Goal: Task Accomplishment & Management: Complete application form

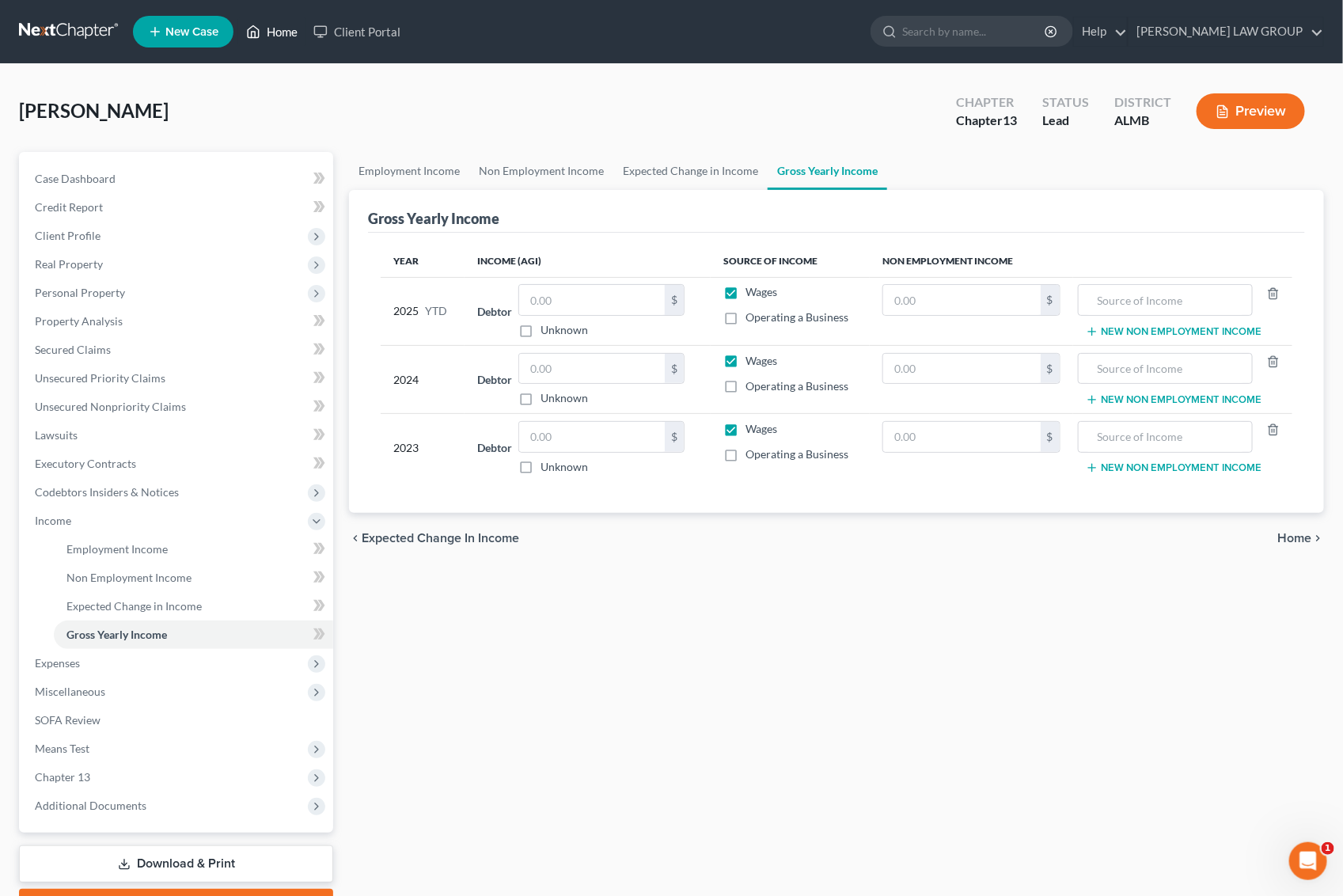
click at [275, 32] on link "Home" at bounding box center [272, 32] width 67 height 29
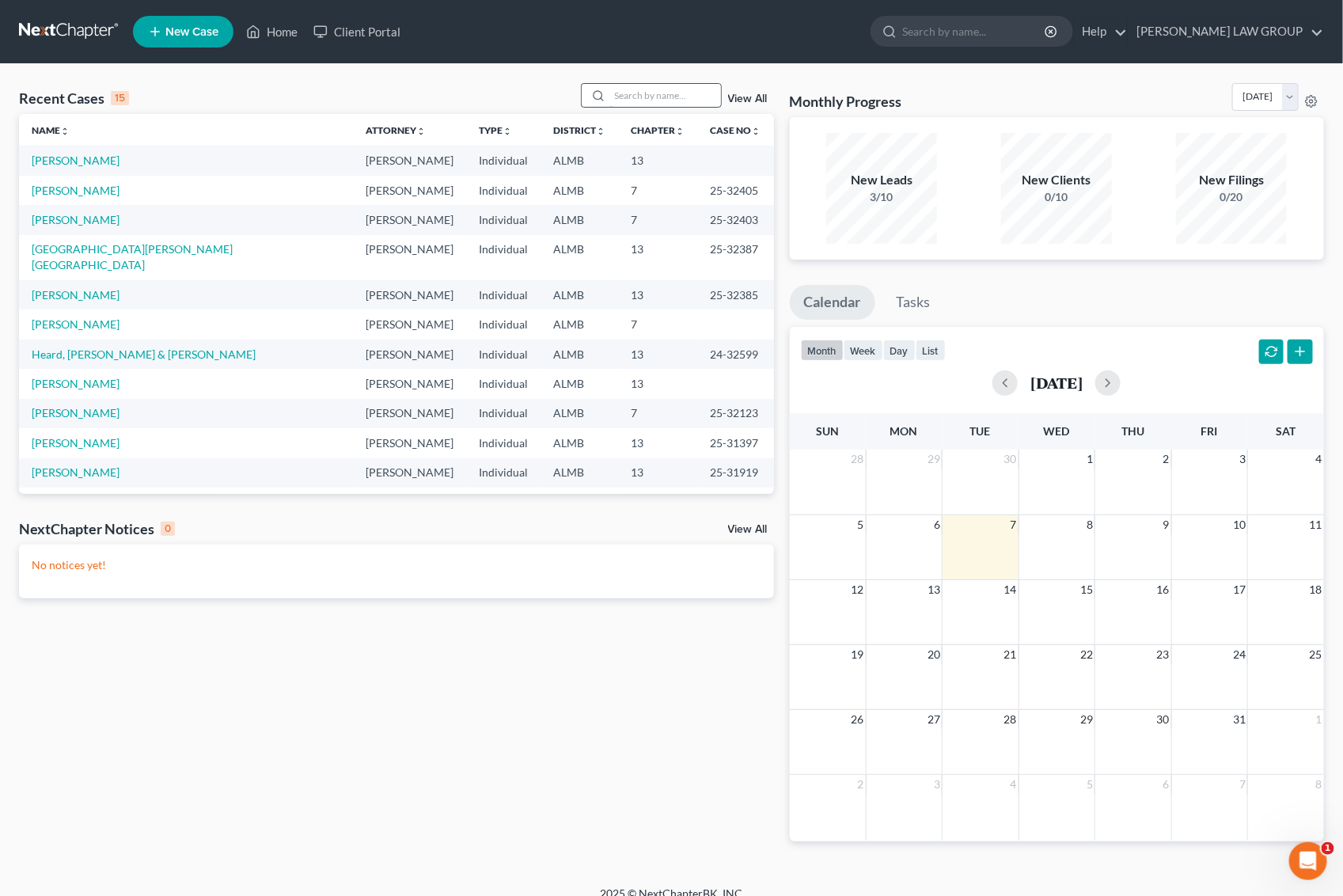
click at [649, 92] on input "search" at bounding box center [666, 95] width 111 height 23
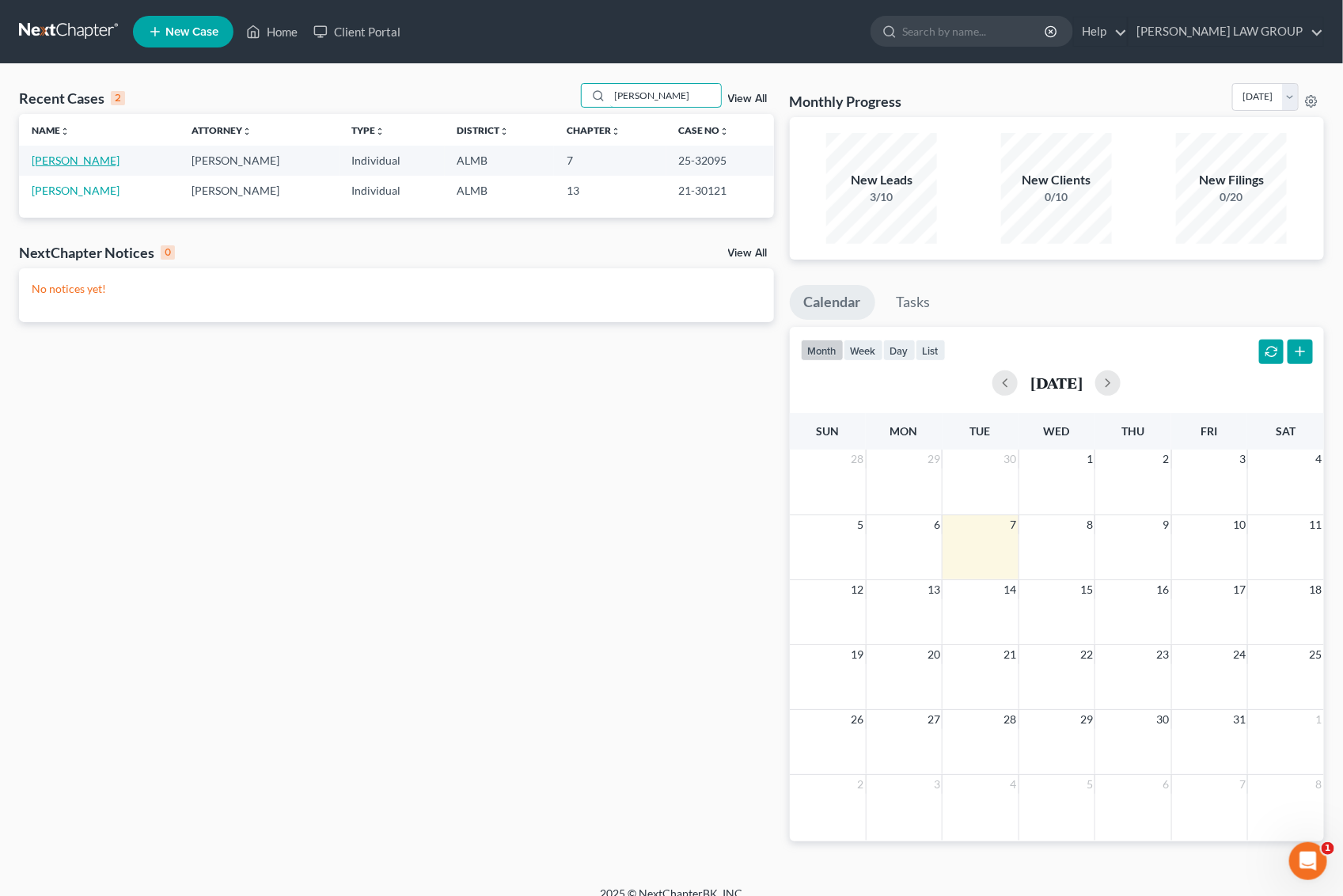
type input "[PERSON_NAME]"
click at [68, 161] on link "[PERSON_NAME]" at bounding box center [75, 161] width 87 height 14
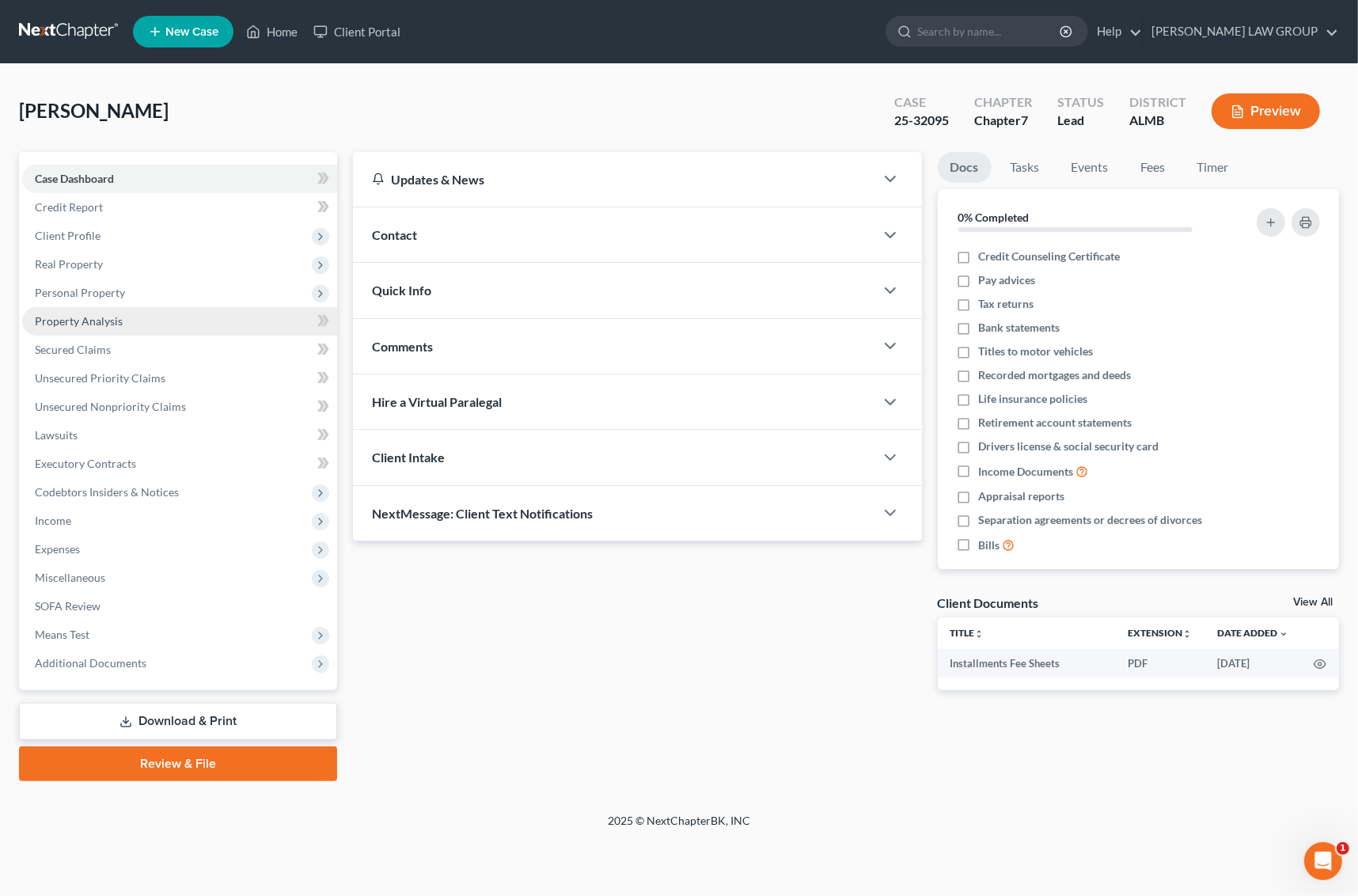
click at [77, 321] on span "Property Analysis" at bounding box center [78, 321] width 87 height 14
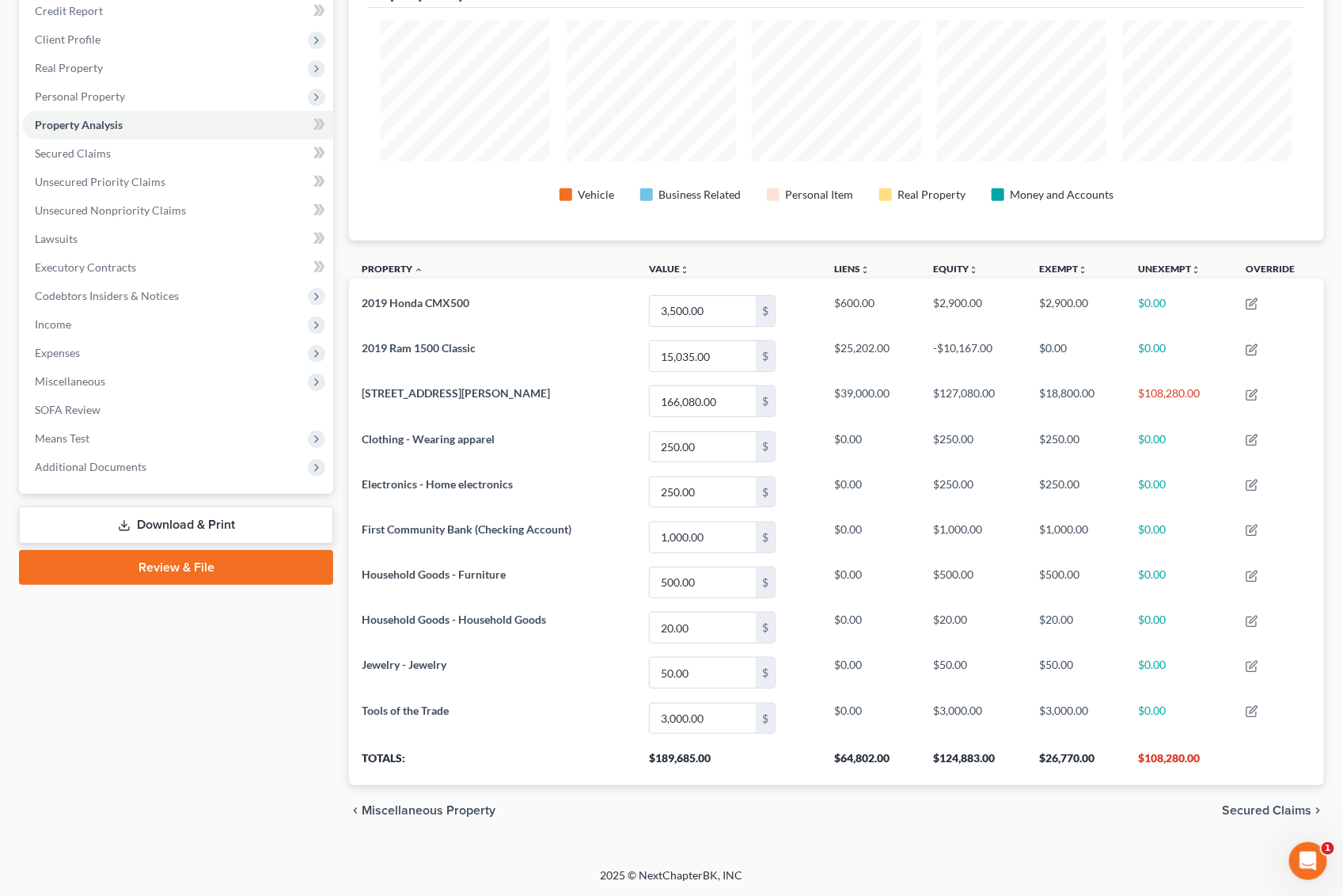
click at [192, 787] on div "Case Dashboard Payments Invoices Payments Payments Credit Report Client Profile" at bounding box center [176, 395] width 330 height 880
click at [123, 82] on span "Personal Property" at bounding box center [177, 96] width 311 height 29
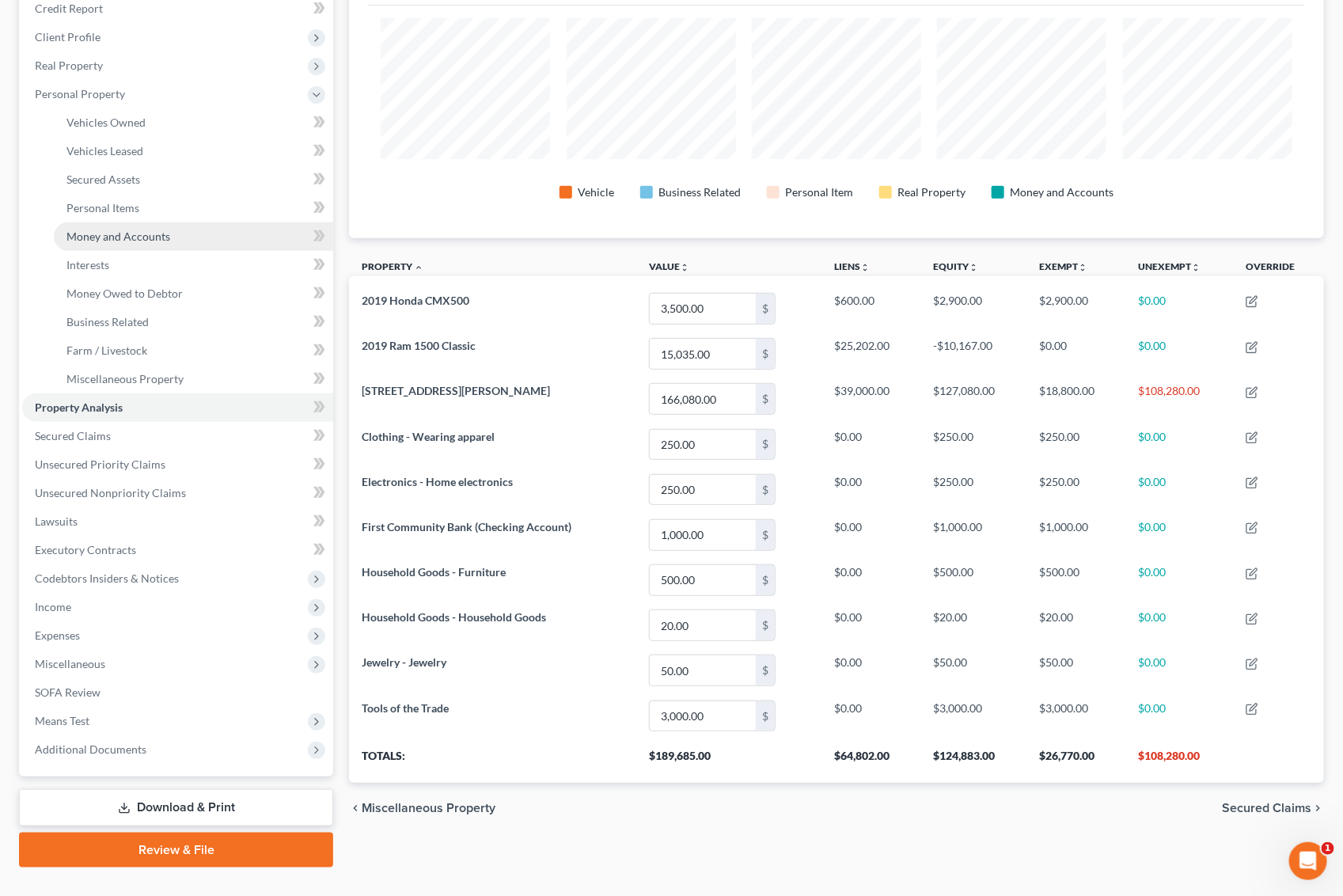
click at [139, 234] on span "Money and Accounts" at bounding box center [118, 236] width 103 height 14
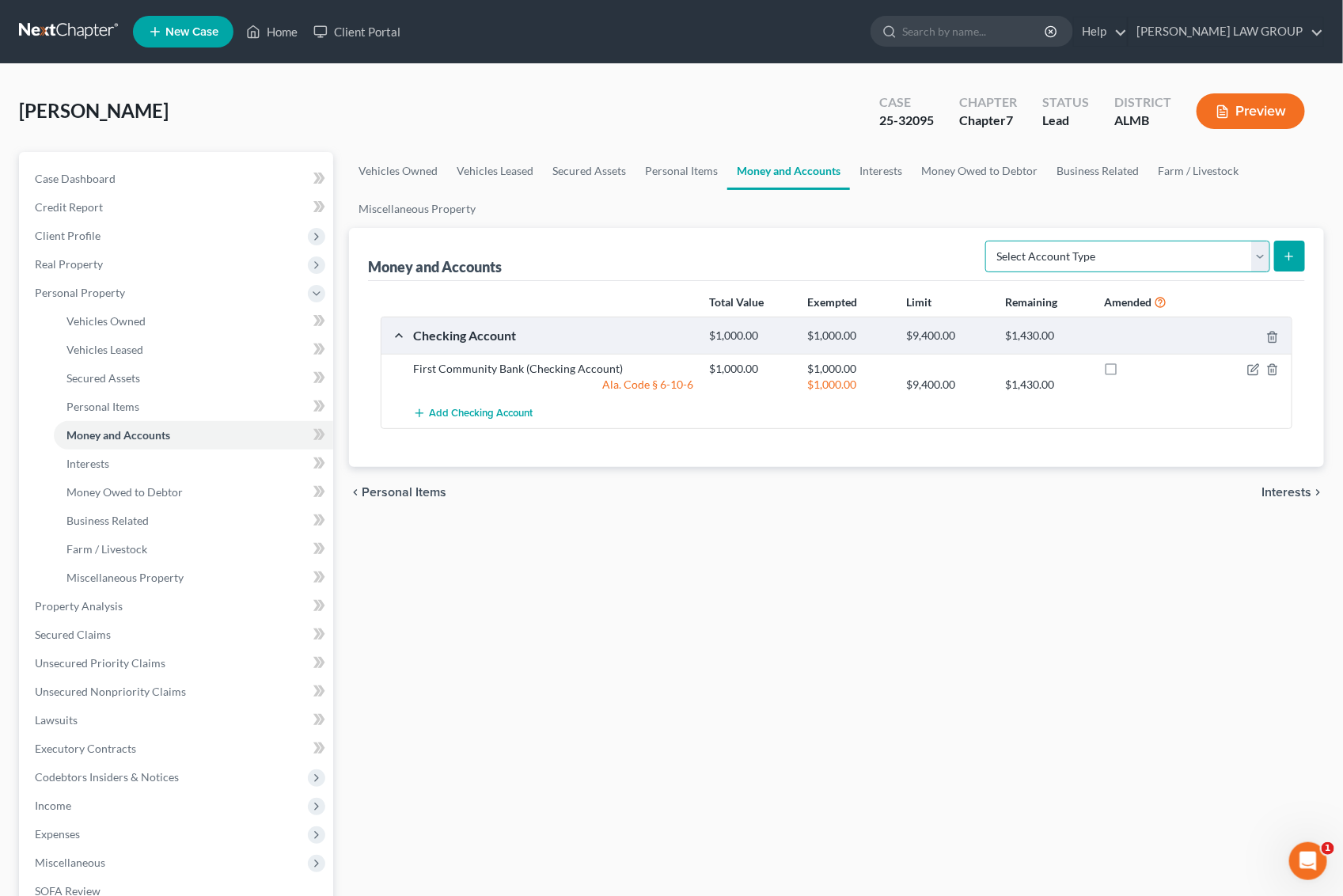
click at [1264, 253] on select "Select Account Type Brokerage Cash on Hand Certificates of Deposit Checking Acc…" at bounding box center [1128, 256] width 285 height 32
select select "checking"
click at [989, 240] on select "Select Account Type Brokerage Cash on Hand Certificates of Deposit Checking Acc…" at bounding box center [1128, 256] width 285 height 32
click at [1288, 256] on line "submit" at bounding box center [1289, 256] width 7 height 0
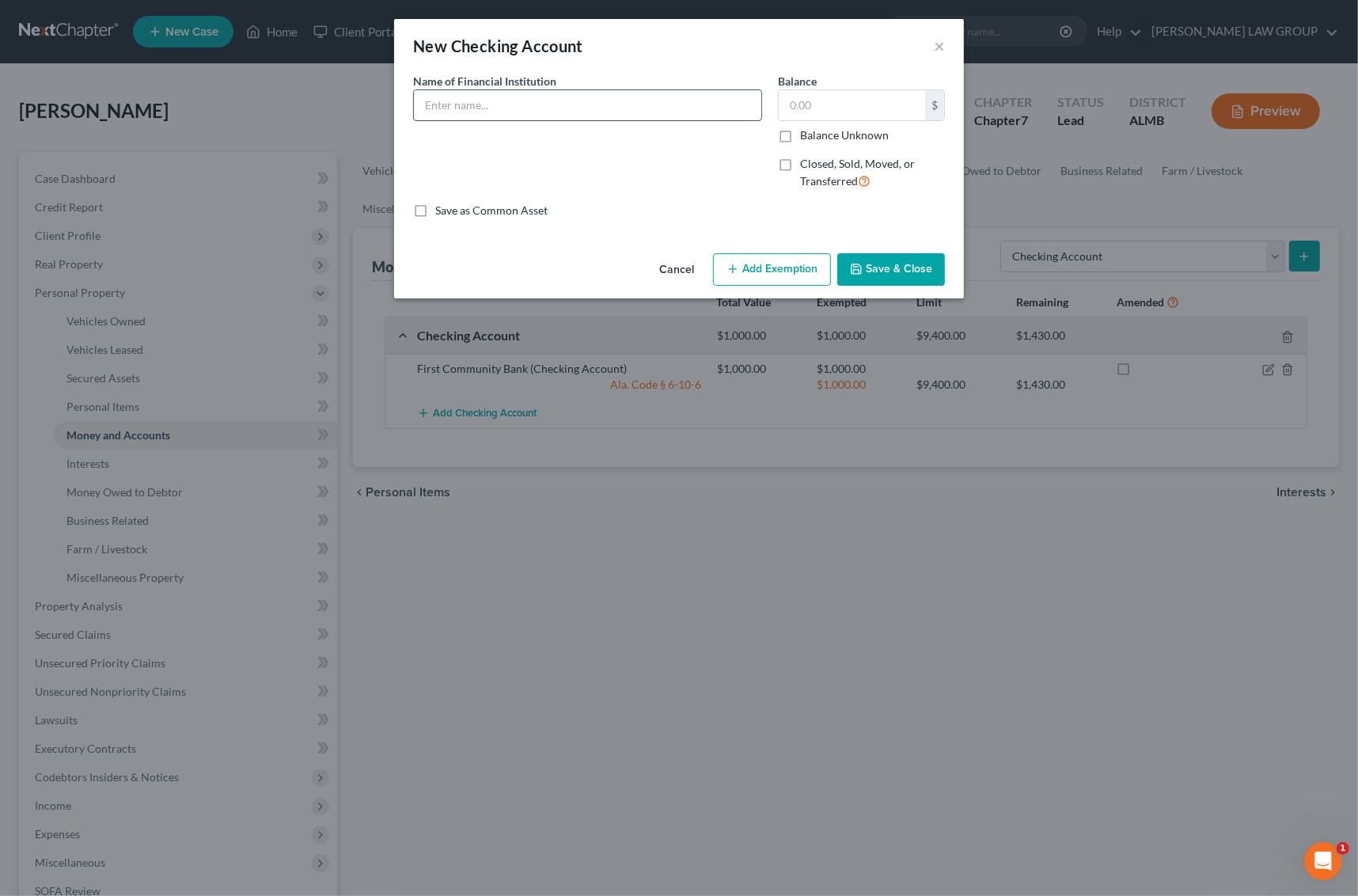
click at [521, 107] on input "text" at bounding box center [588, 105] width 347 height 30
type input "First Community Bank - Business Account"
type input "3,000"
click at [777, 269] on button "Add Exemption" at bounding box center [771, 269] width 118 height 33
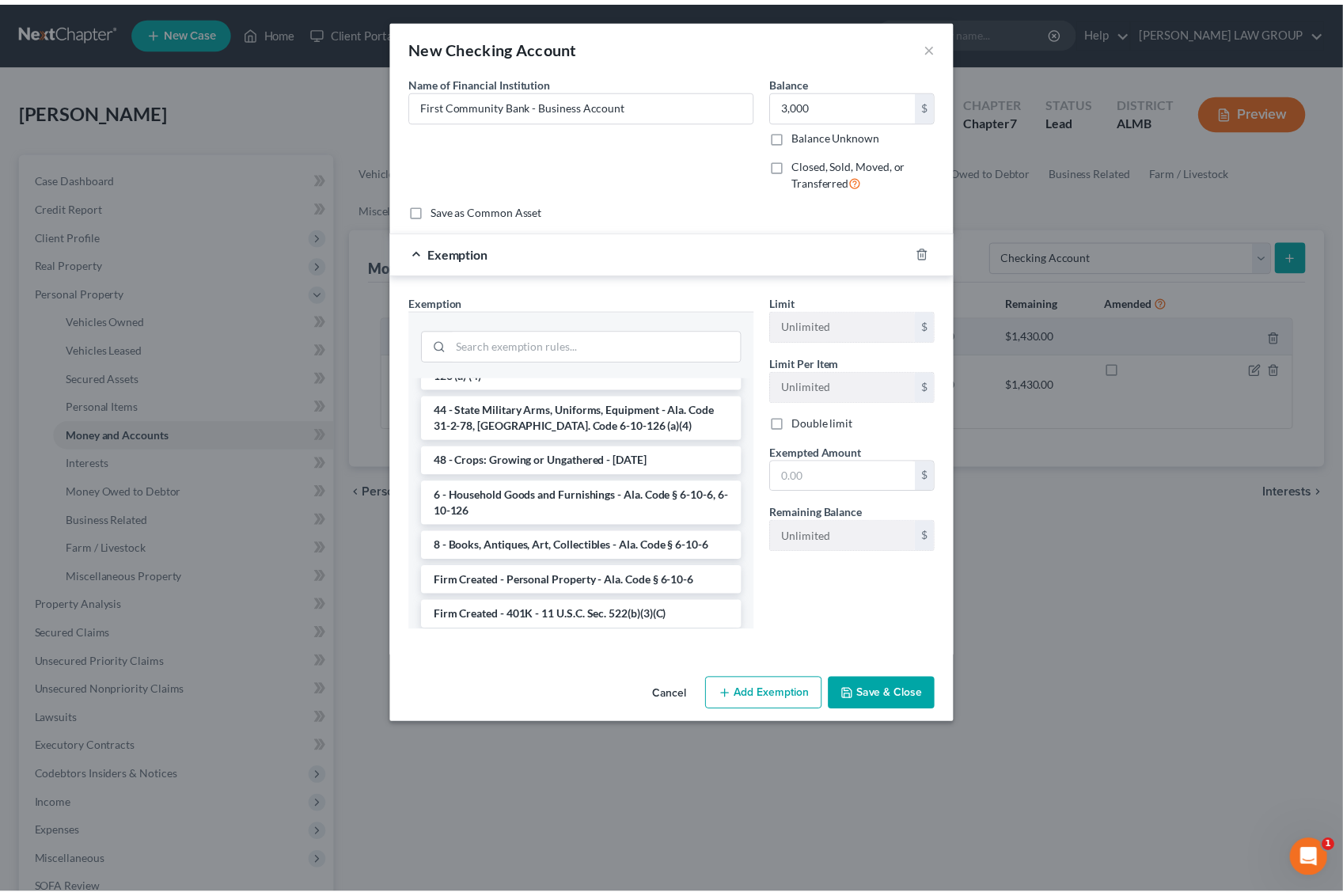
scroll to position [1349, 0]
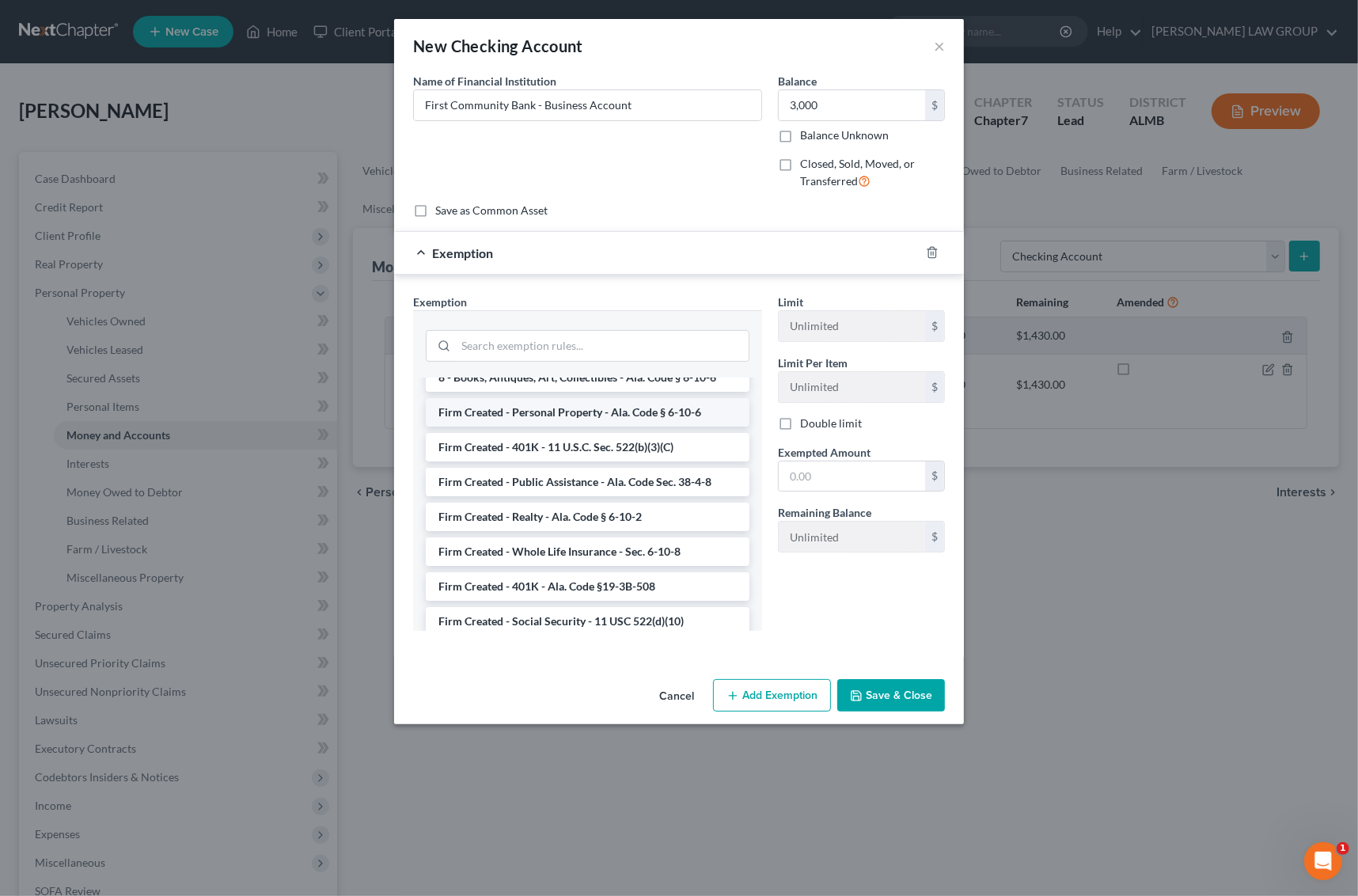
click at [674, 398] on li "Firm Created - Personal Property - Ala. Code § 6-10-6" at bounding box center [588, 412] width 324 height 29
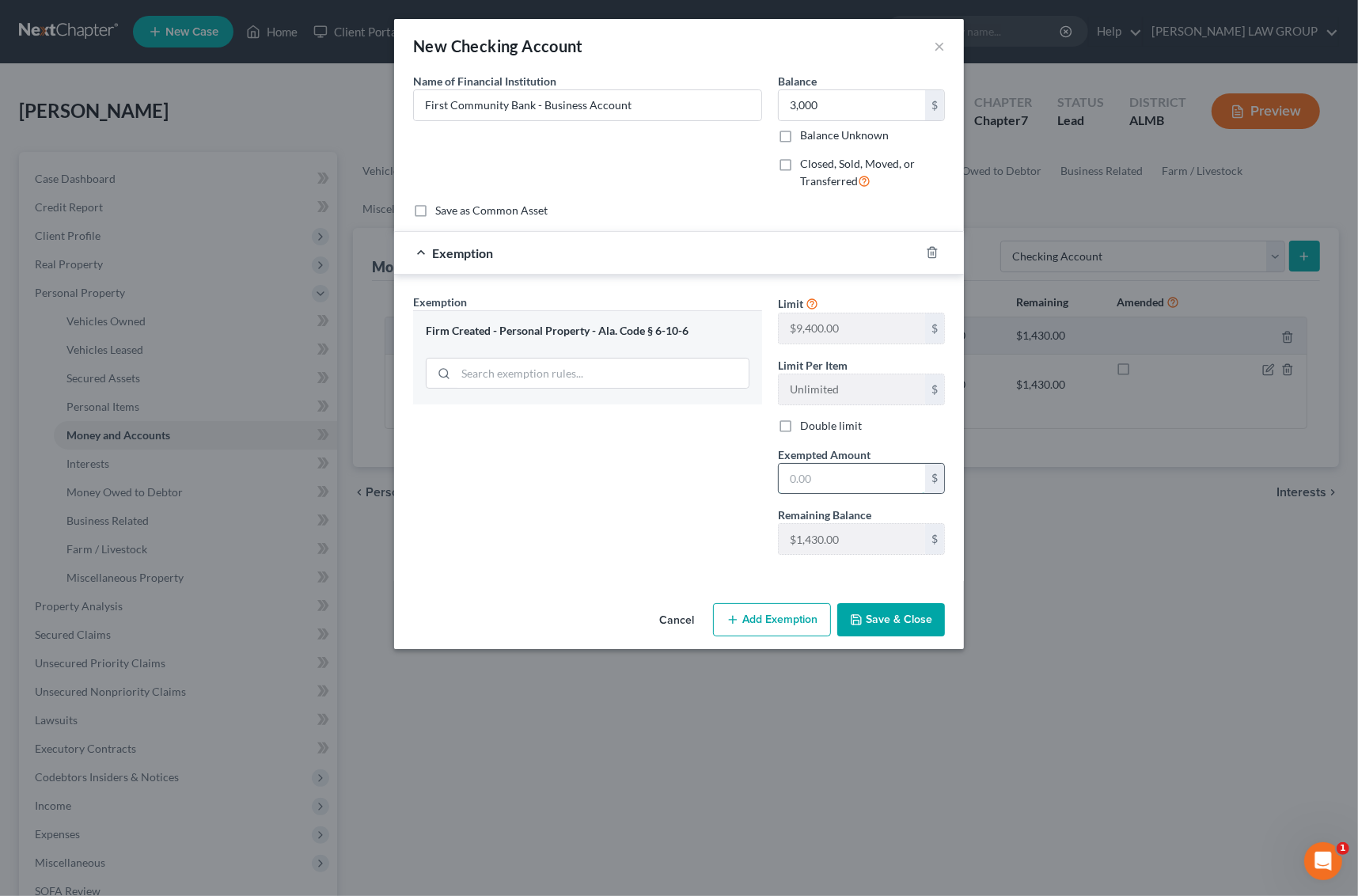
click at [860, 483] on input "text" at bounding box center [852, 478] width 146 height 30
type input "1,680"
click at [895, 623] on button "Save & Close" at bounding box center [891, 619] width 107 height 33
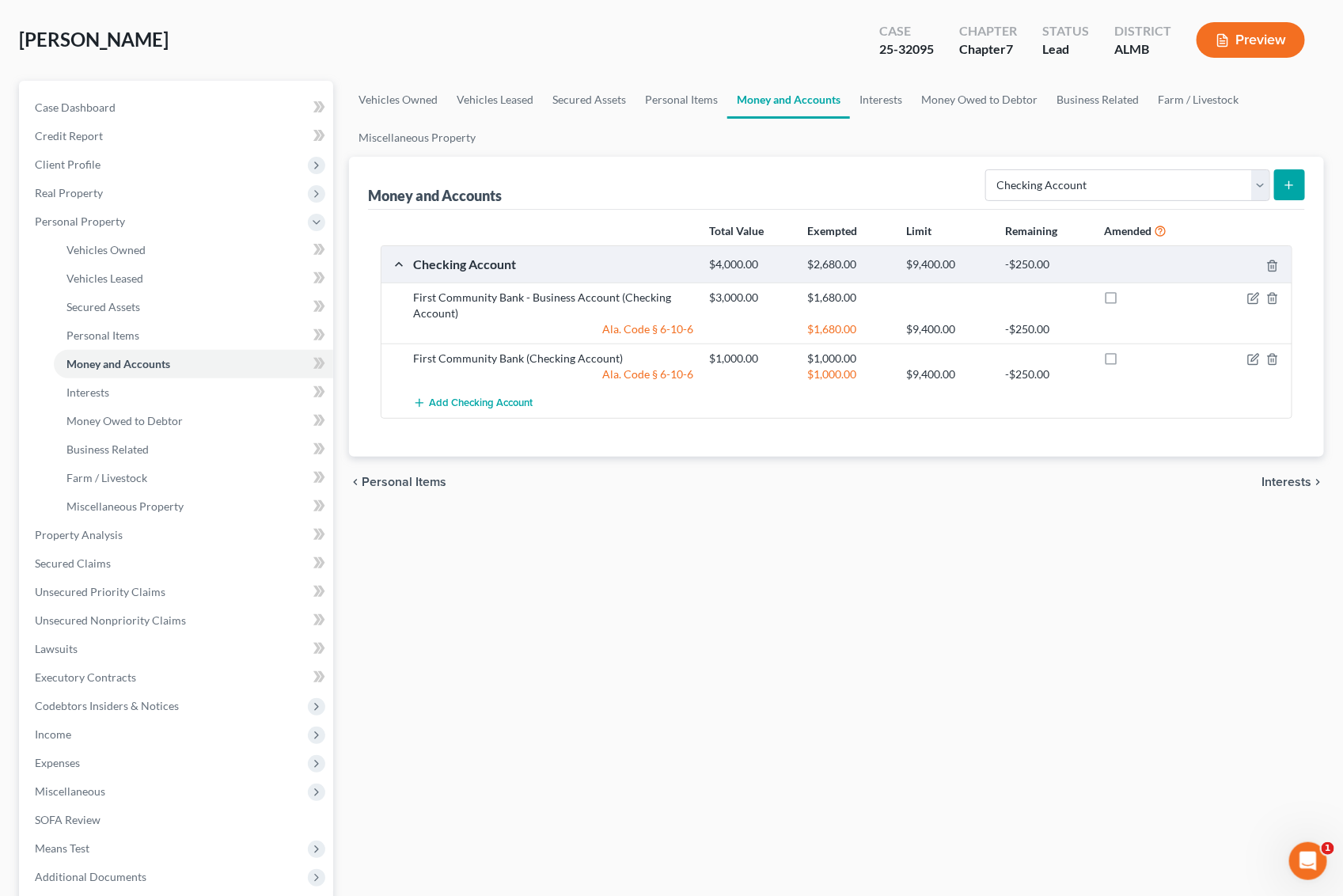
scroll to position [228, 0]
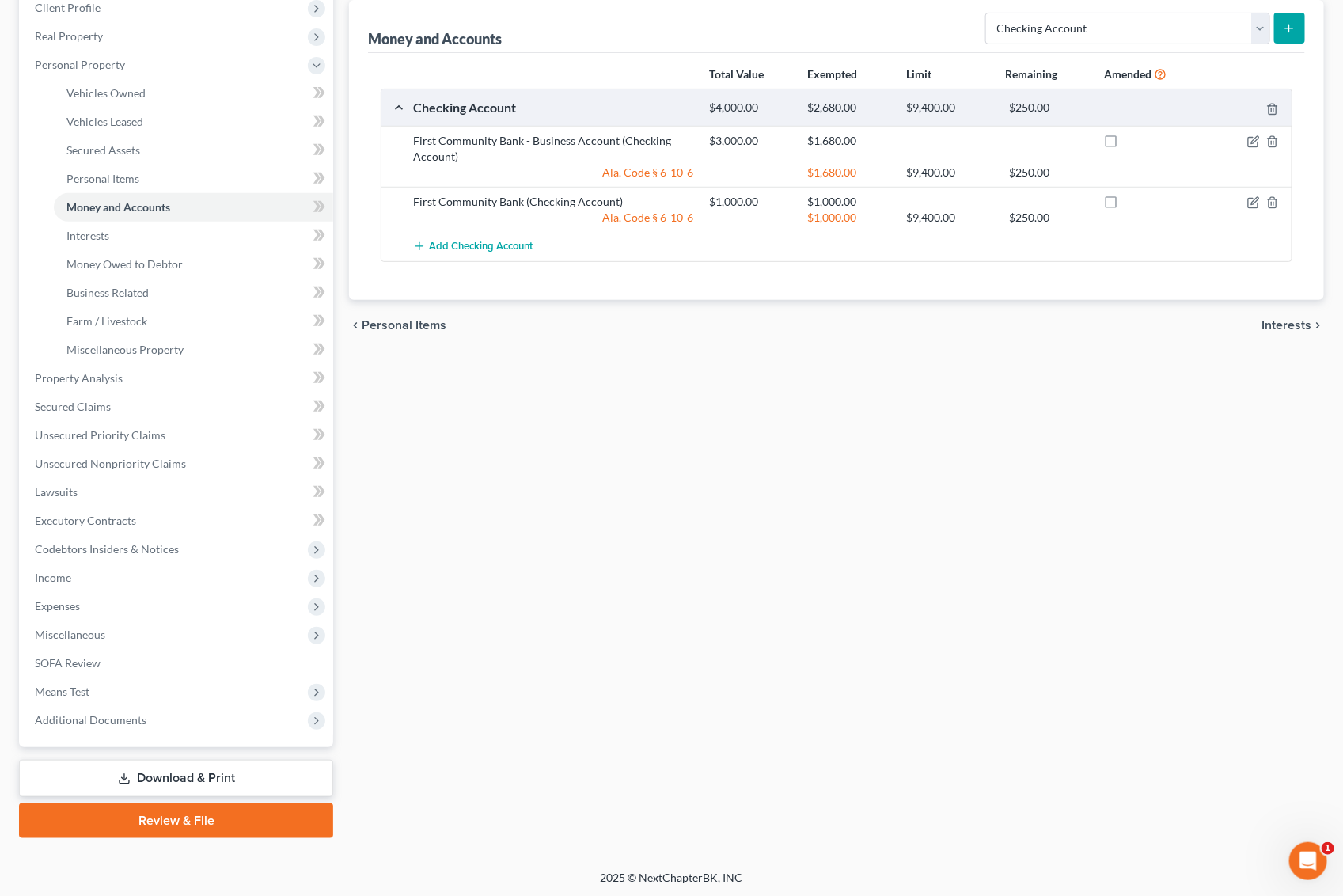
click at [237, 775] on link "Download & Print" at bounding box center [176, 777] width 315 height 37
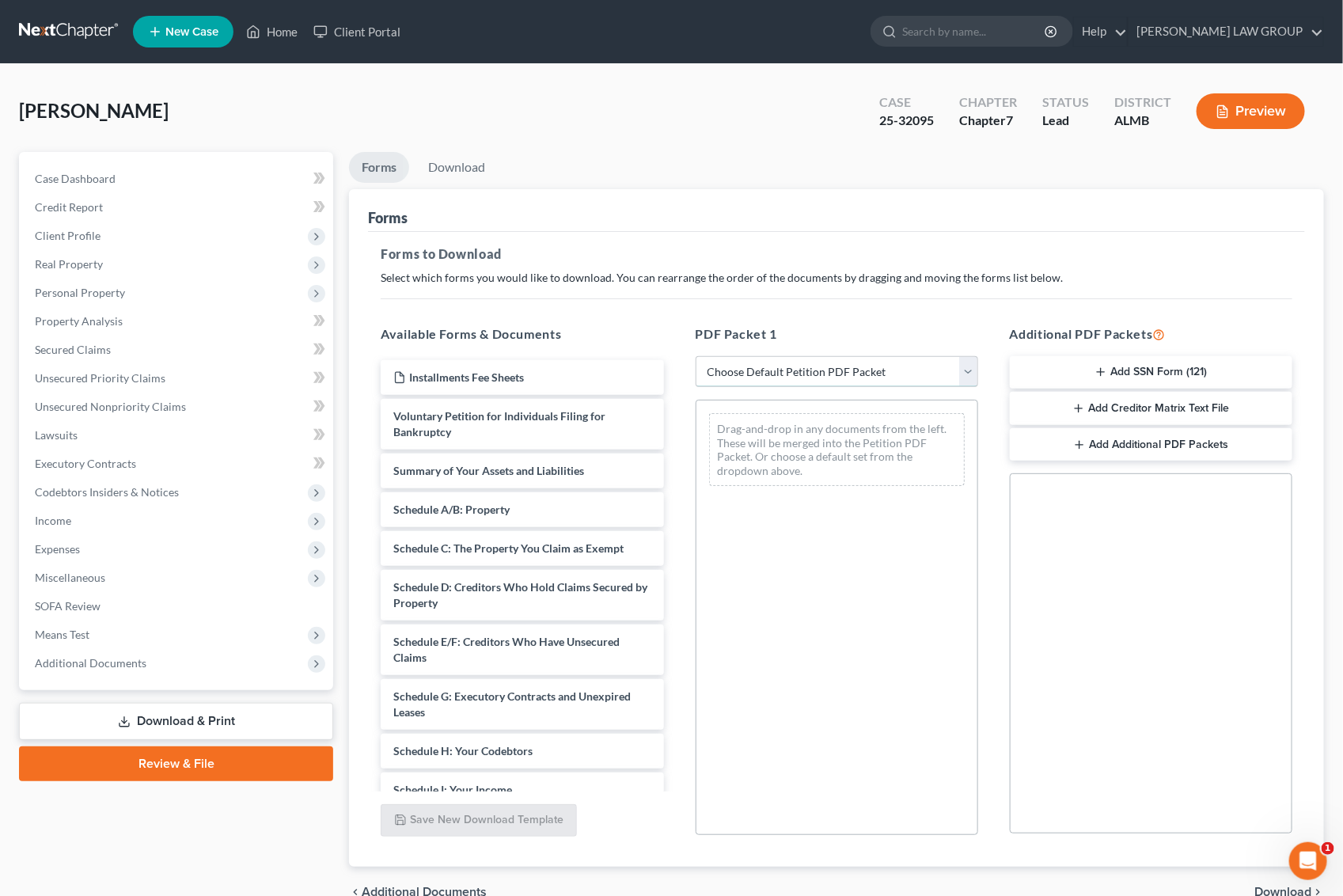
click at [846, 365] on select "Choose Default Petition PDF Packet Complete Bankruptcy Petition (all forms and …" at bounding box center [837, 372] width 283 height 32
select select "2"
click at [696, 356] on select "Choose Default Petition PDF Packet Complete Bankruptcy Petition (all forms and …" at bounding box center [837, 372] width 283 height 32
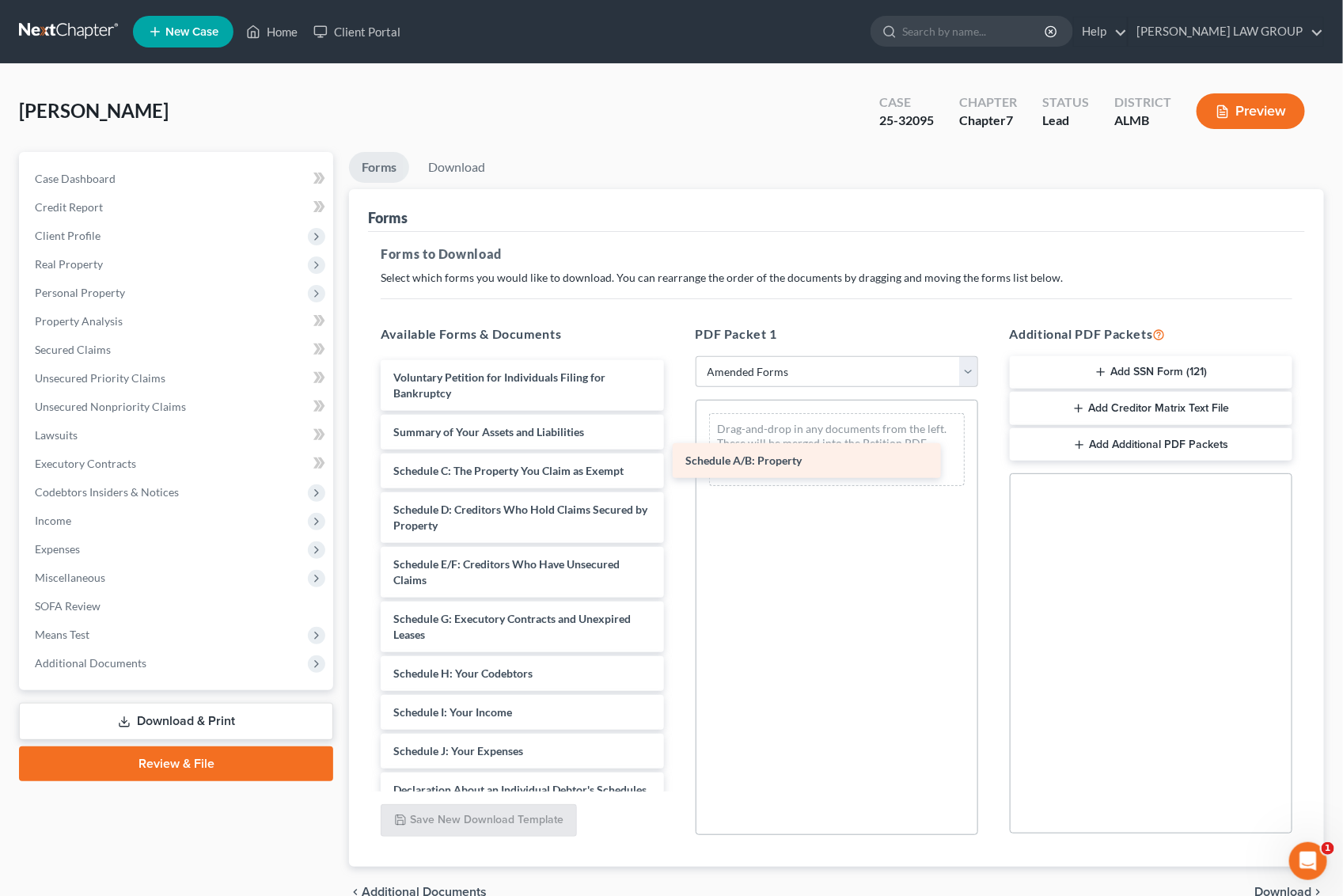
drag, startPoint x: 533, startPoint y: 468, endPoint x: 840, endPoint y: 456, distance: 307.2
click at [676, 455] on div "Schedule A/B: Property Voluntary Petition for Individuals Filing for Bankruptcy…" at bounding box center [522, 751] width 308 height 782
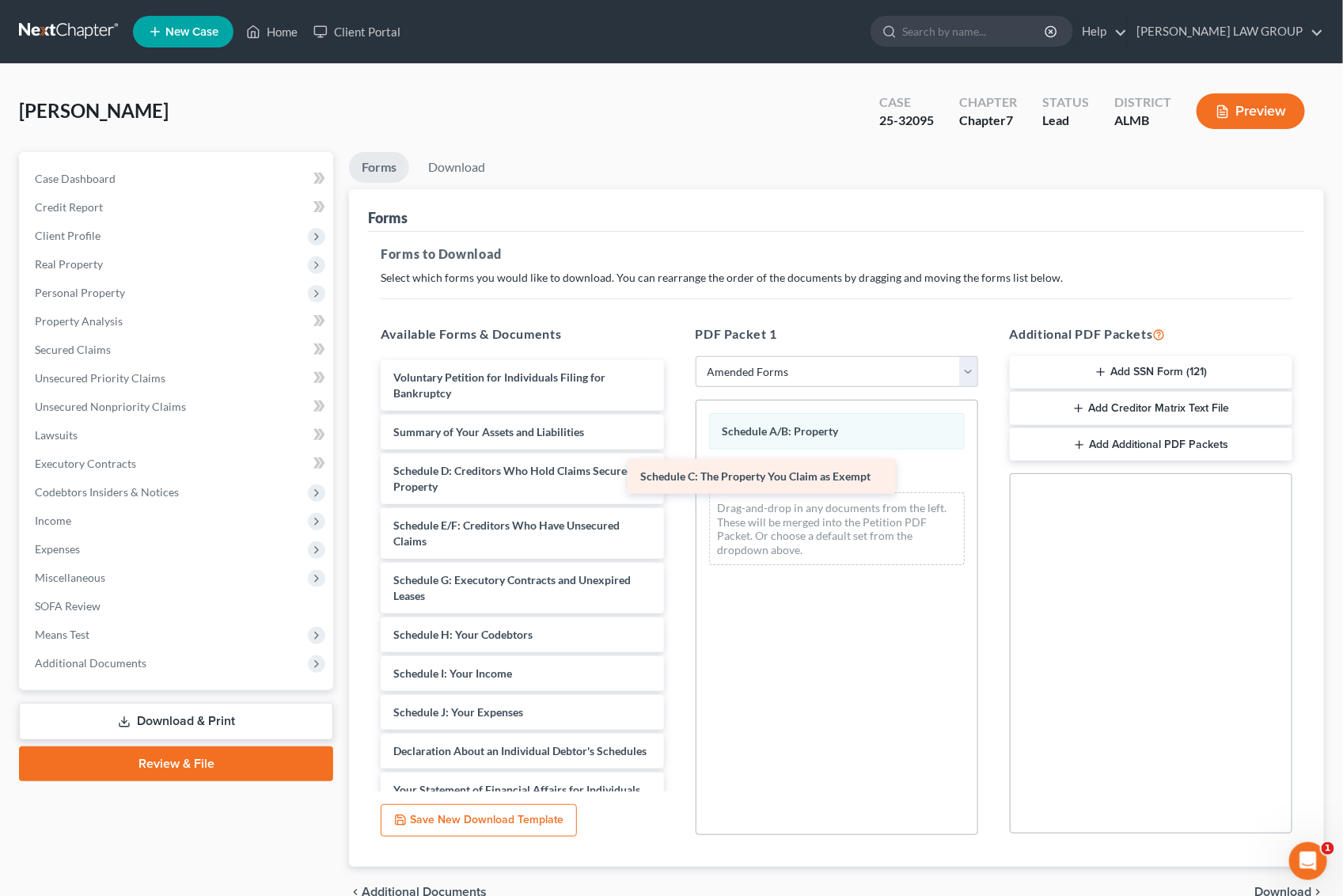
drag, startPoint x: 514, startPoint y: 477, endPoint x: 812, endPoint y: 483, distance: 298.1
click at [676, 483] on div "Schedule C: The Property You Claim as Exempt Voluntary Petition for Individuals…" at bounding box center [522, 731] width 308 height 743
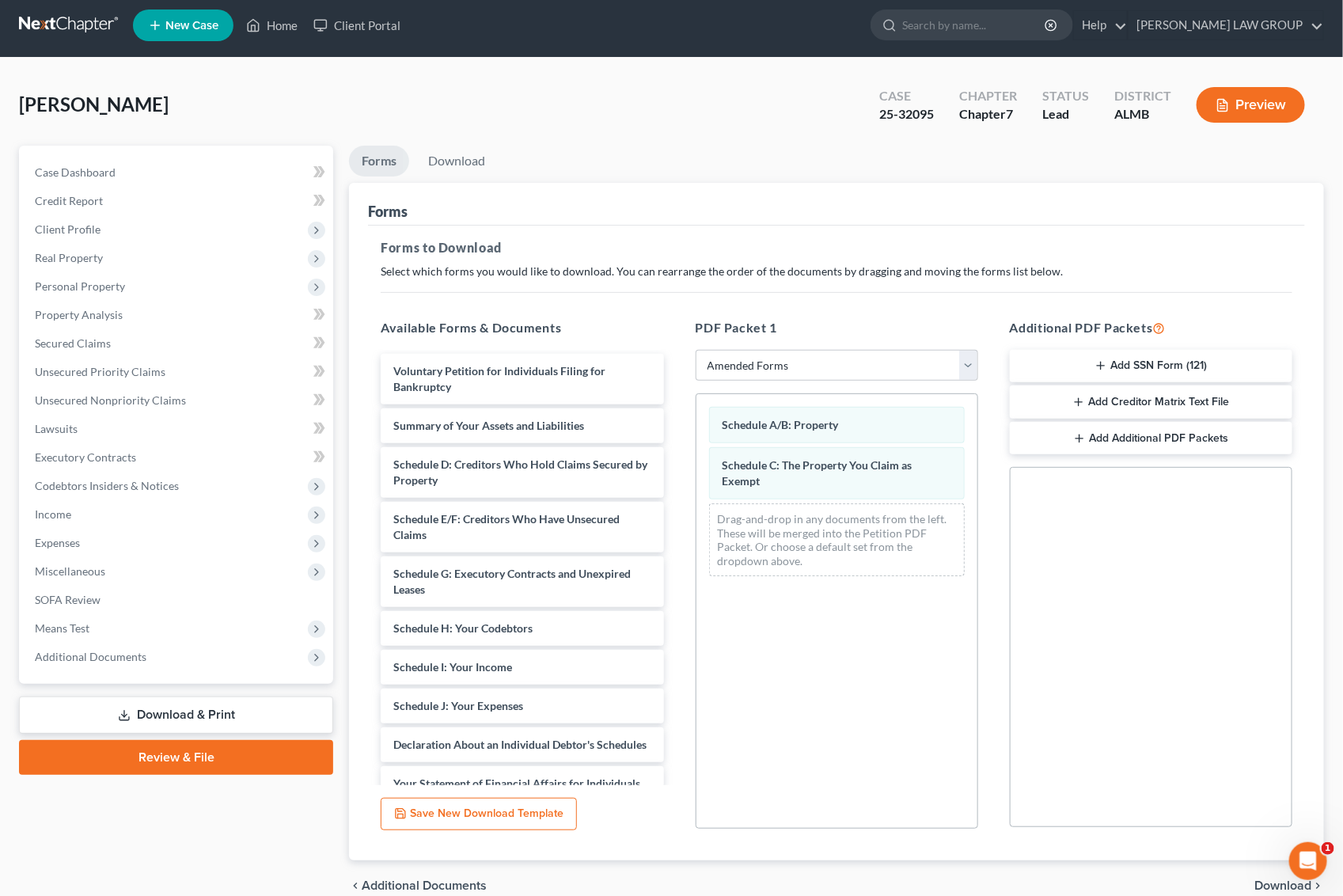
scroll to position [80, 0]
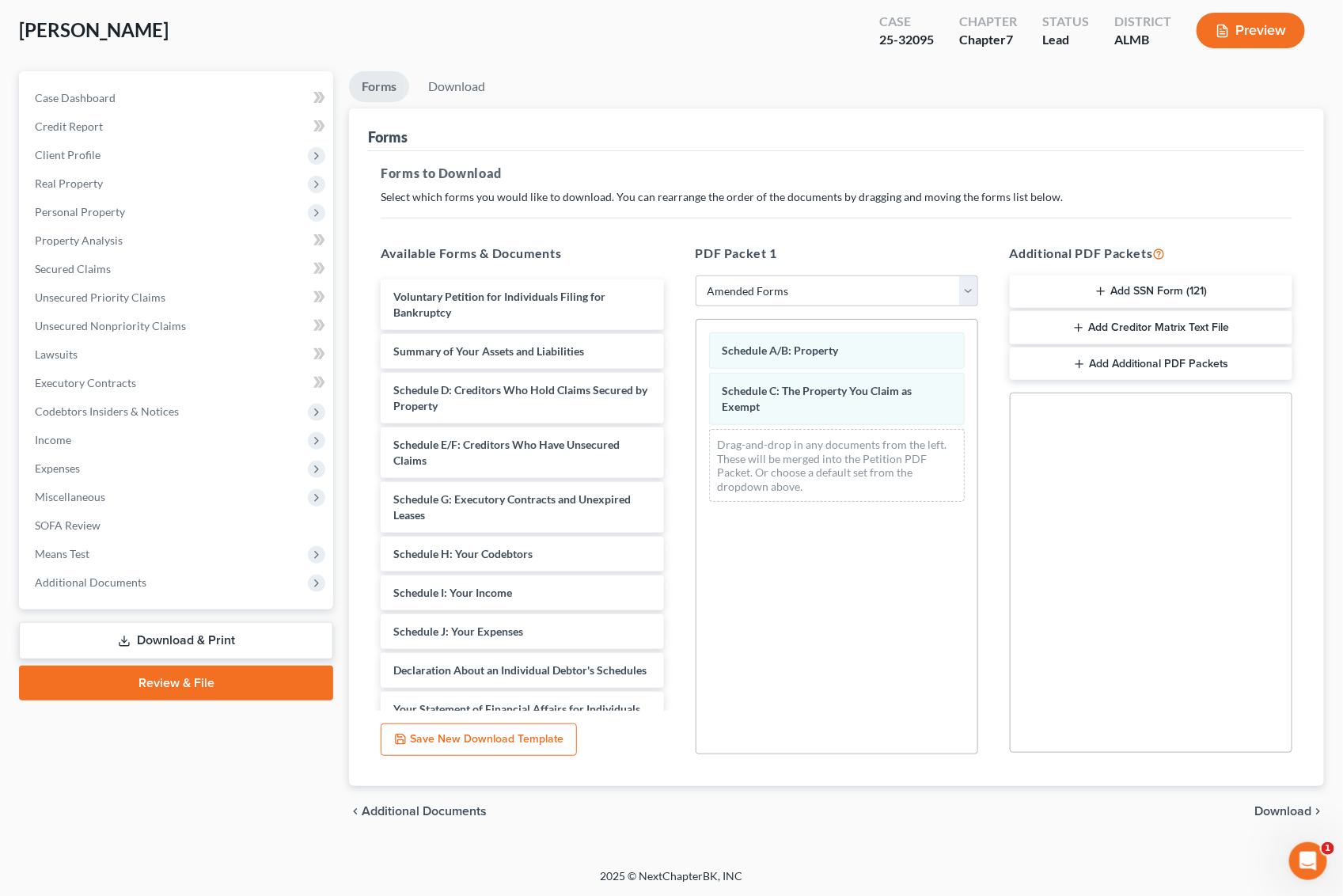
click at [1267, 807] on span "Download" at bounding box center [1282, 811] width 57 height 13
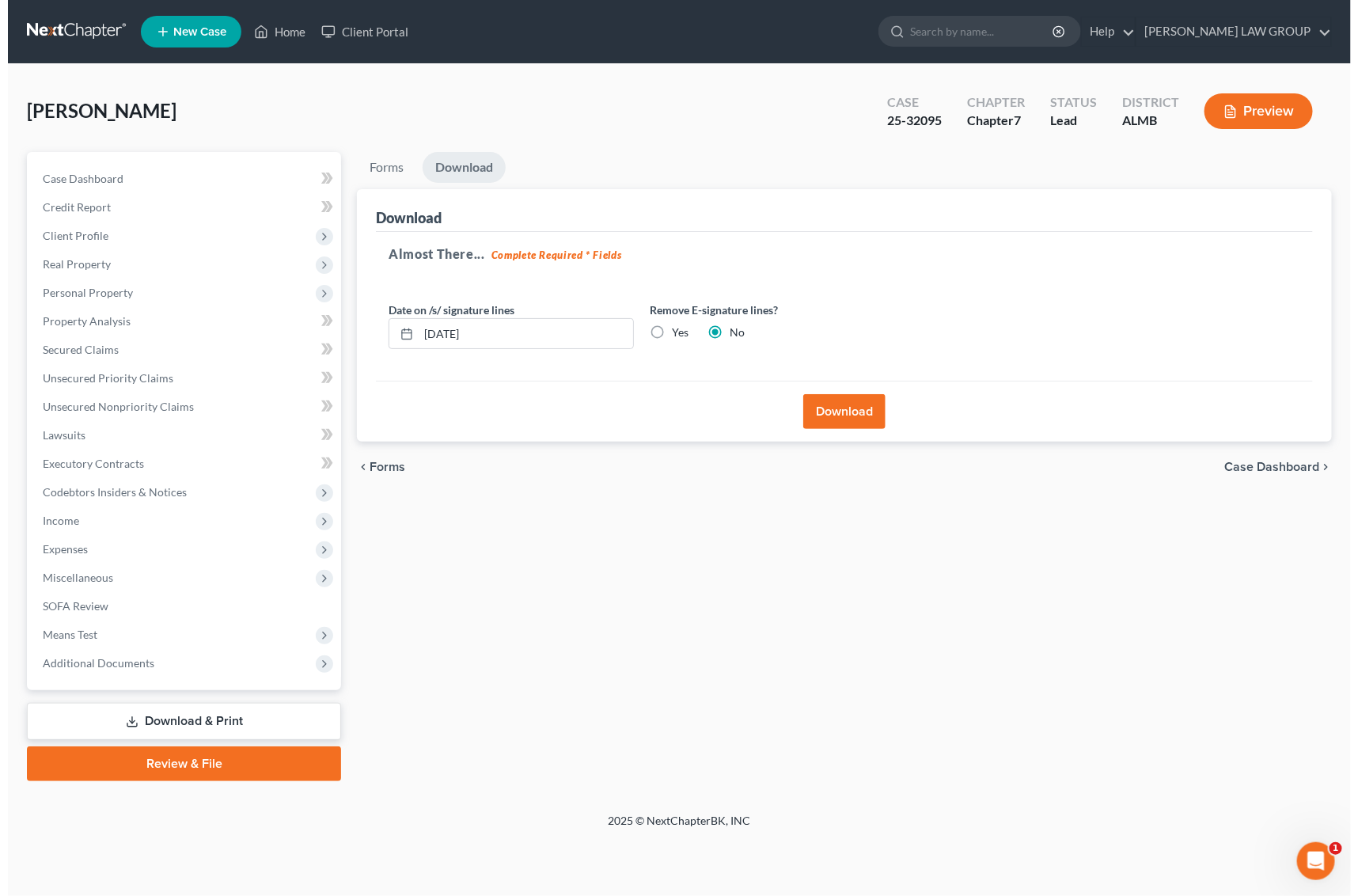
scroll to position [0, 0]
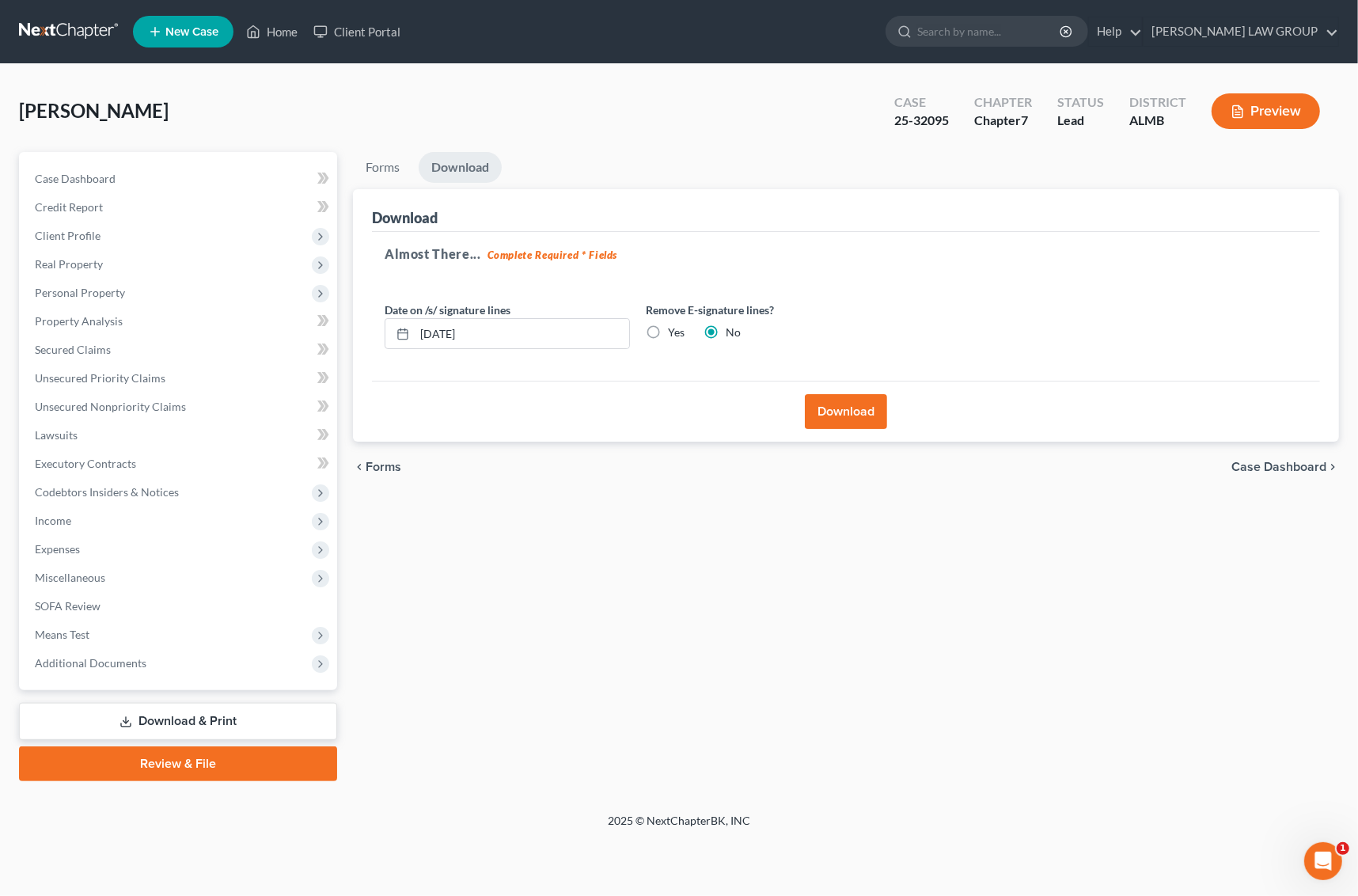
click at [845, 412] on button "Download" at bounding box center [846, 411] width 82 height 35
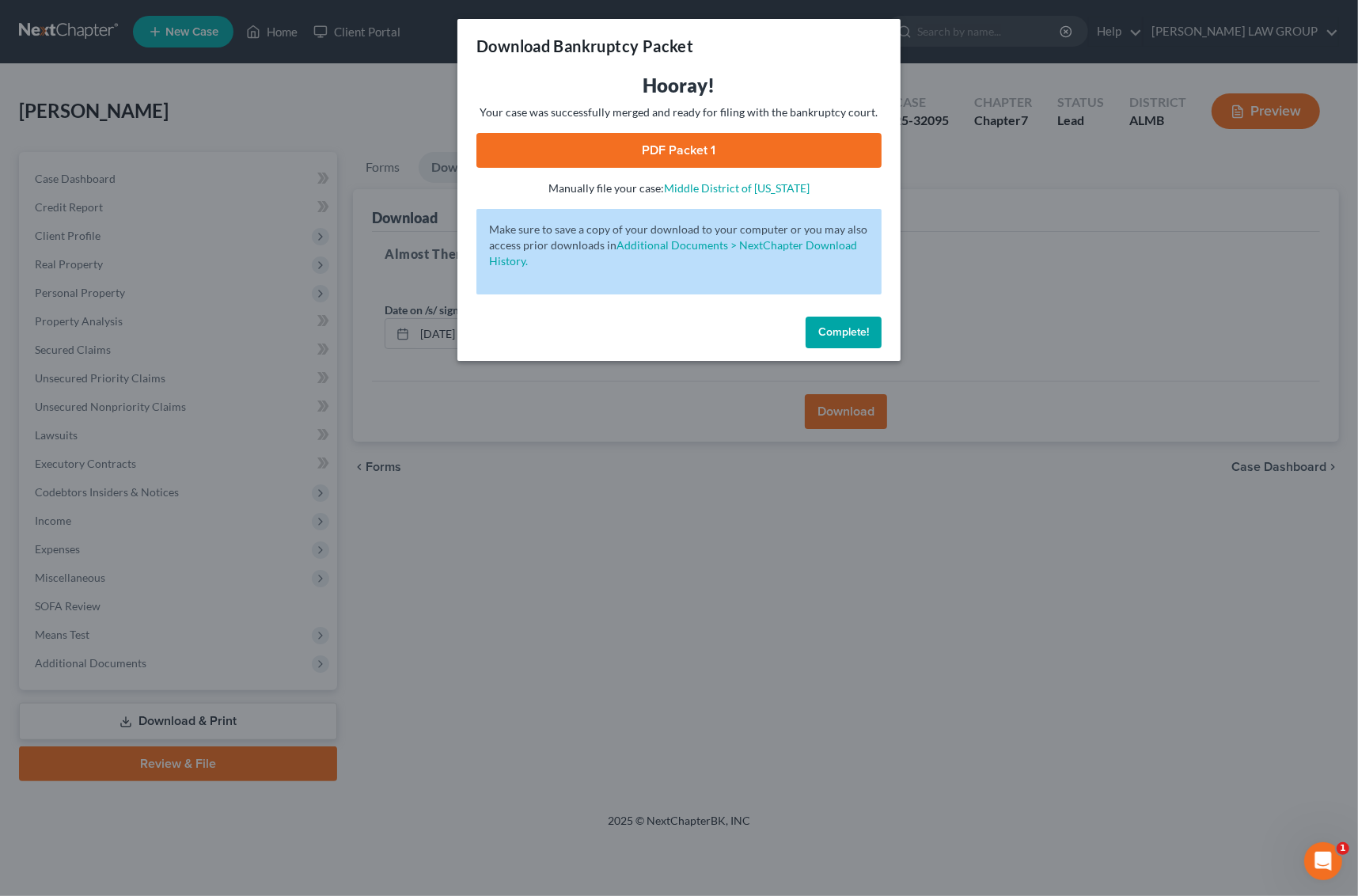
click at [588, 152] on link "PDF Packet 1" at bounding box center [679, 150] width 405 height 35
click at [1062, 267] on div "Download Bankruptcy Packet Hooray! Your case was successfully merged and ready …" at bounding box center [679, 448] width 1358 height 896
